Goal: Information Seeking & Learning: Learn about a topic

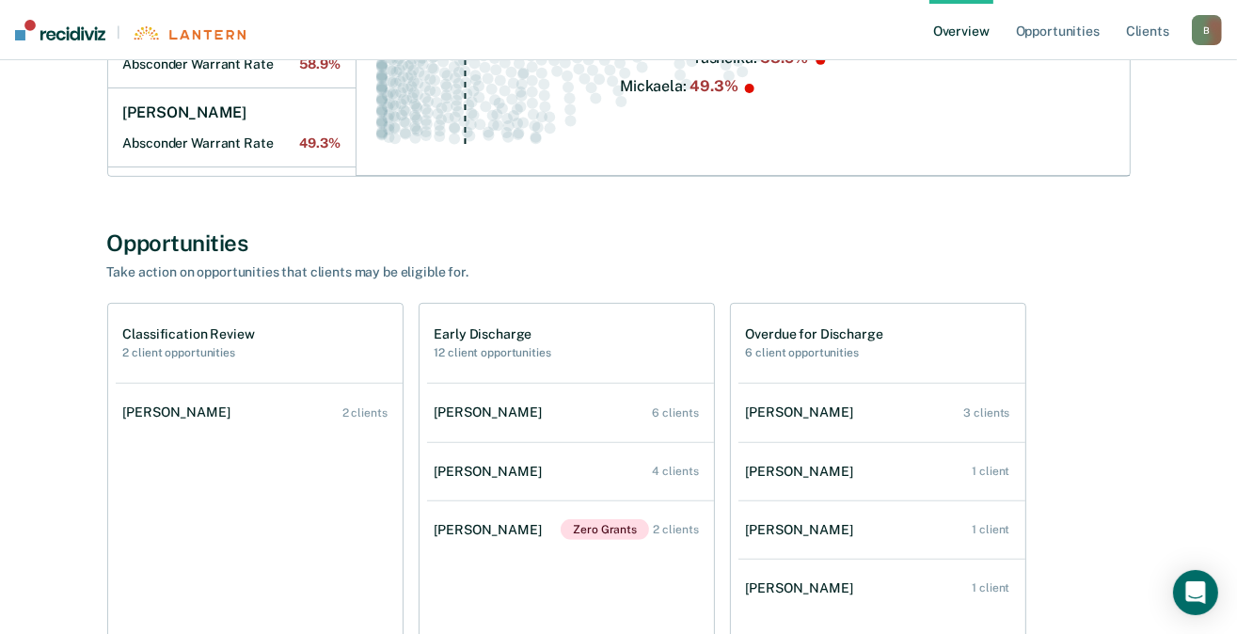
scroll to position [471, 0]
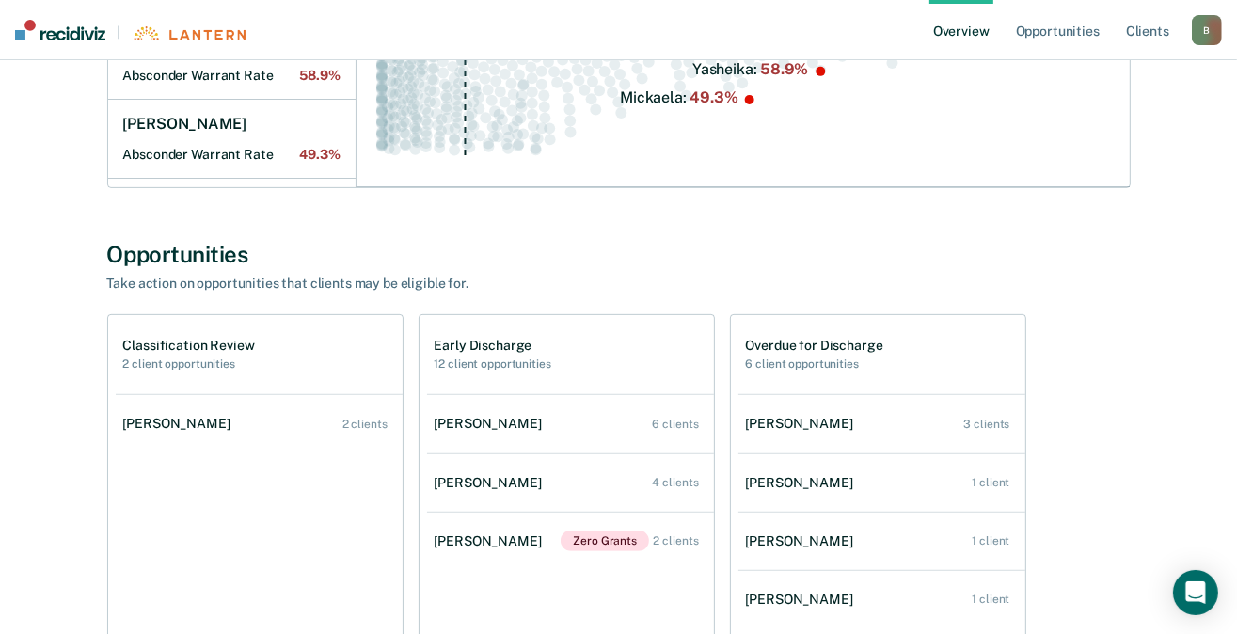
click at [955, 26] on link "Overview" at bounding box center [962, 30] width 64 height 60
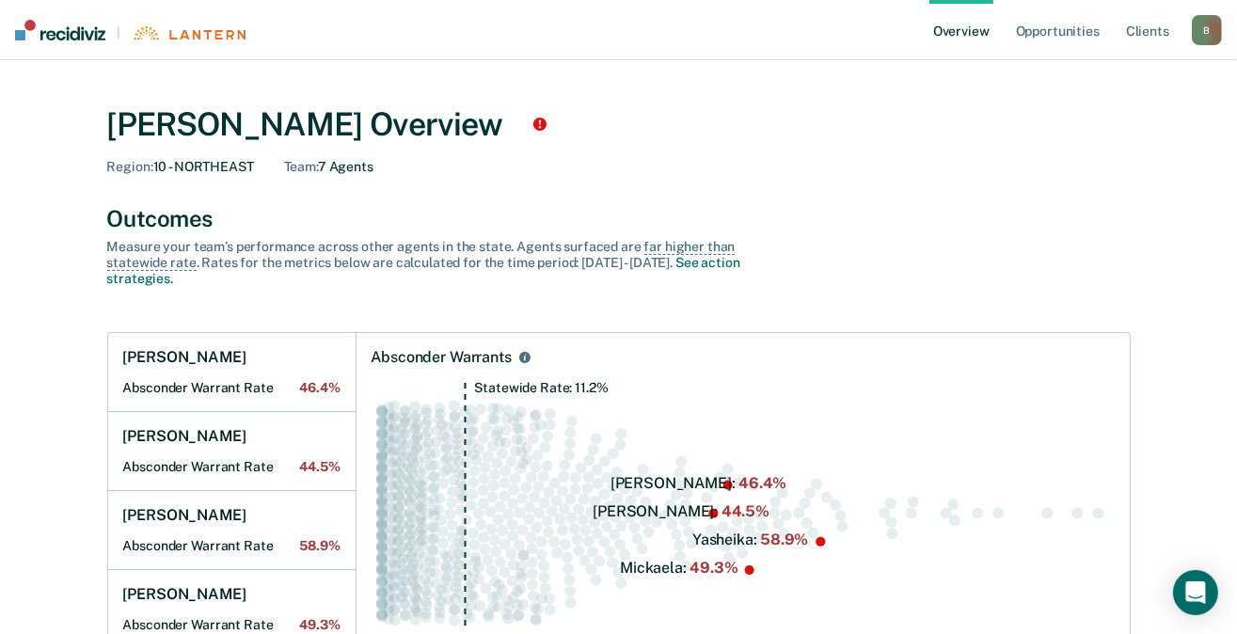
click at [1217, 27] on div "B" at bounding box center [1207, 30] width 30 height 30
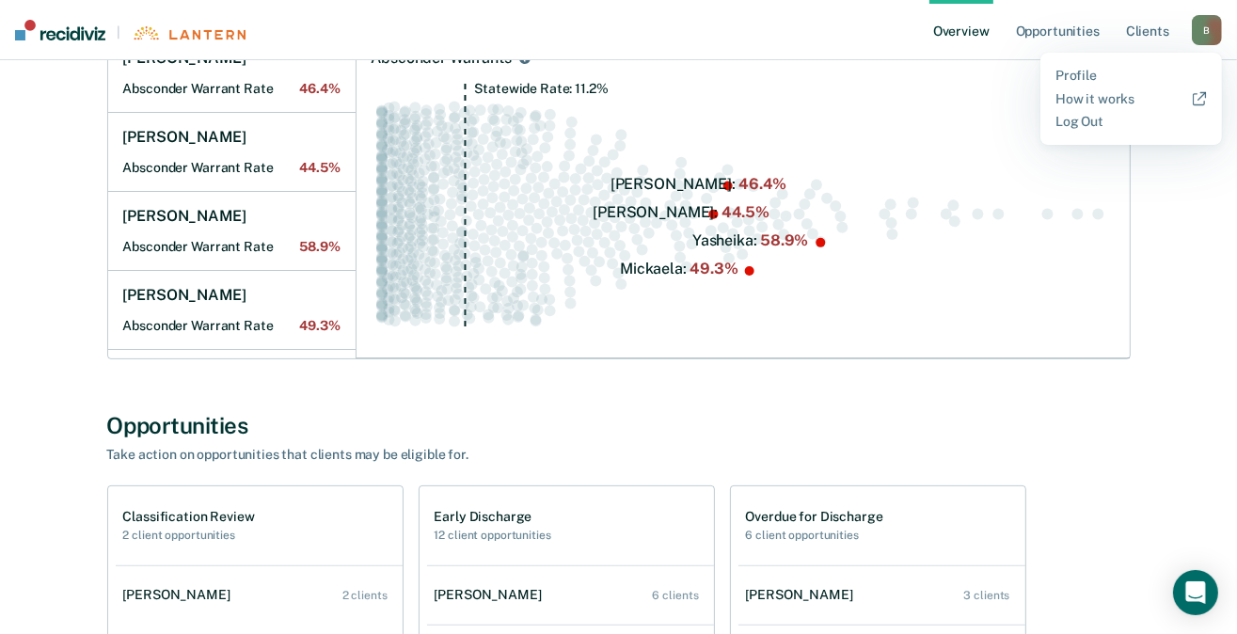
scroll to position [471, 0]
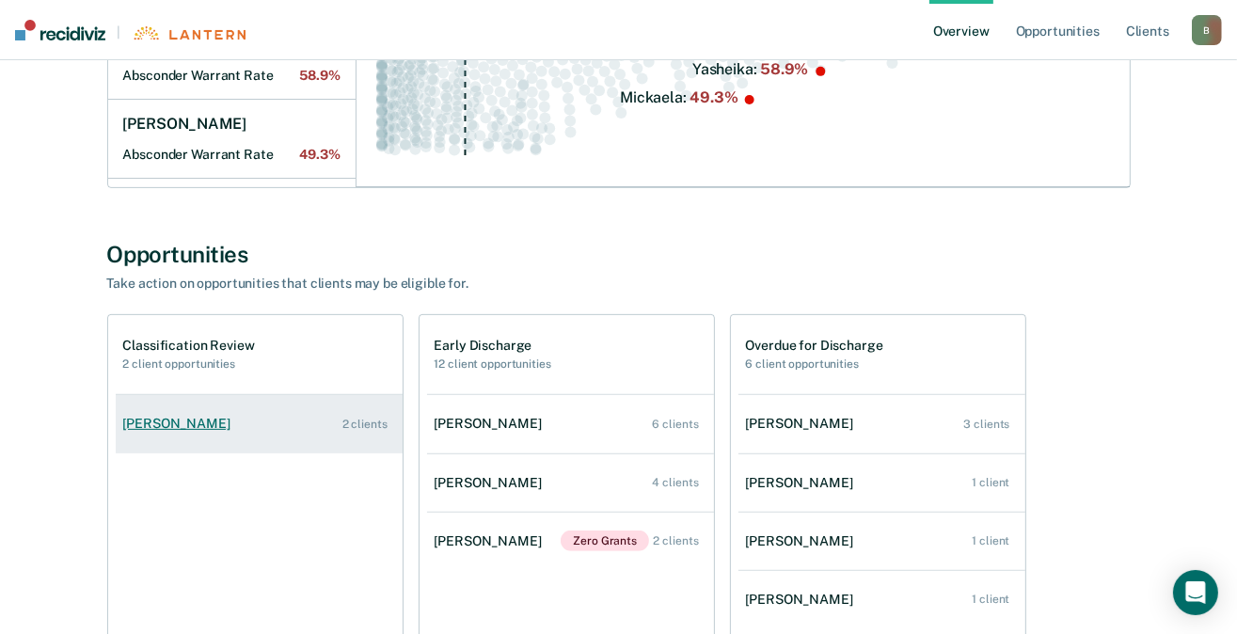
click at [193, 423] on div "[PERSON_NAME]" at bounding box center [180, 424] width 115 height 16
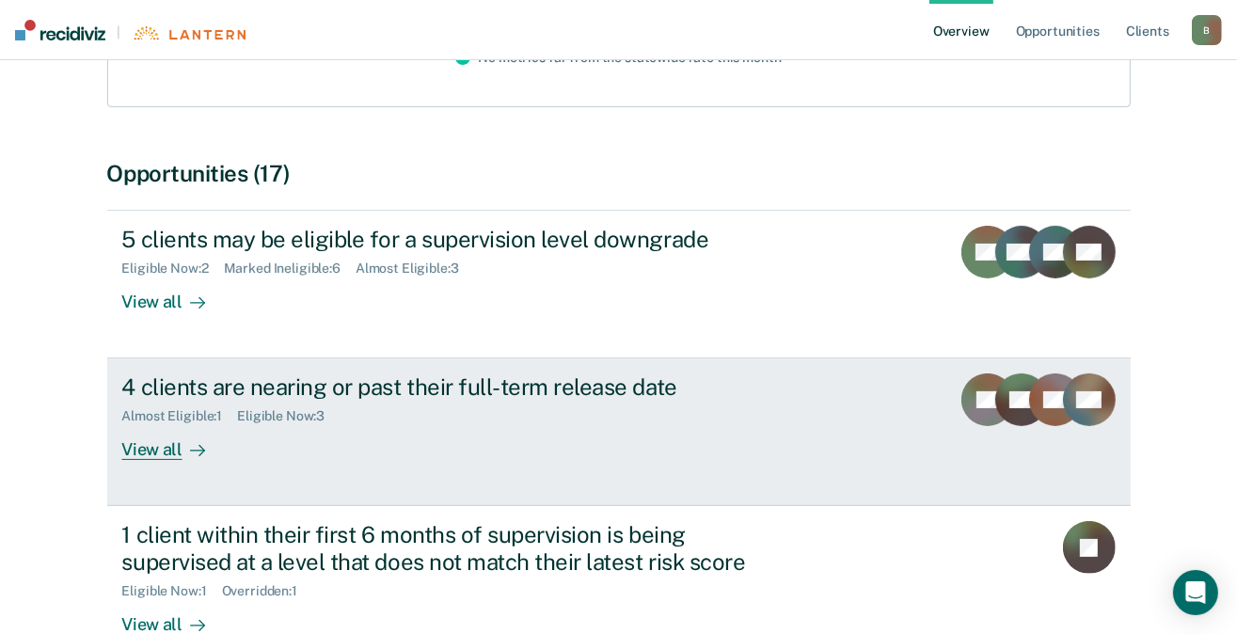
scroll to position [376, 0]
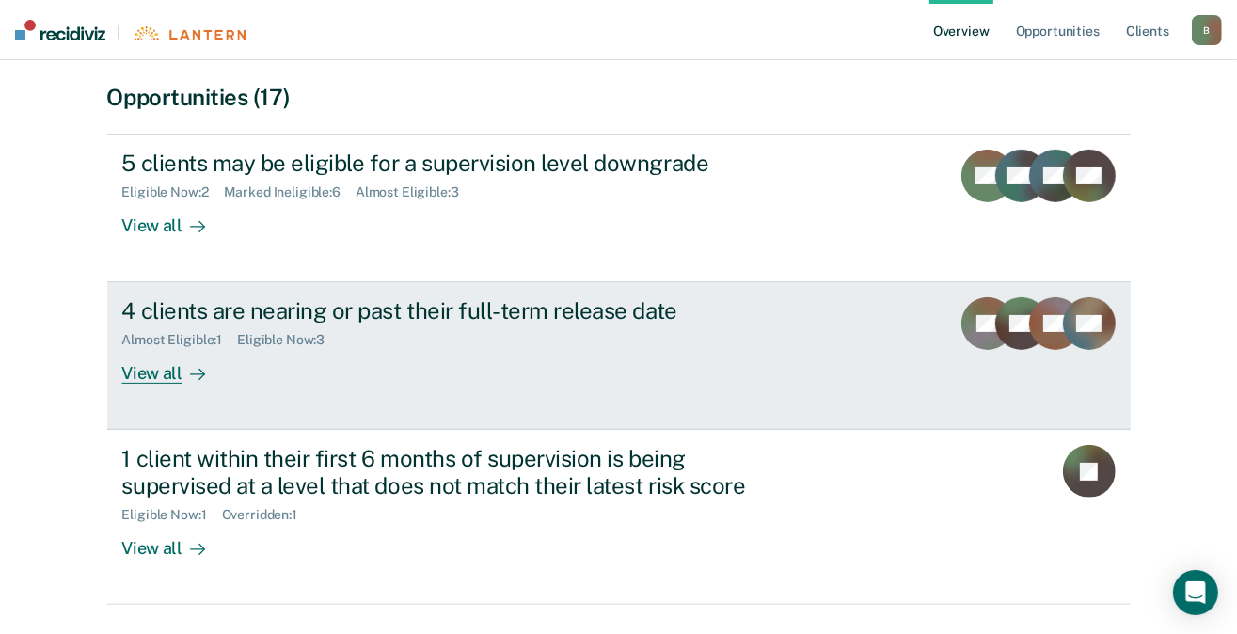
click at [162, 377] on div "View all" at bounding box center [174, 366] width 105 height 37
